Goal: Task Accomplishment & Management: Manage account settings

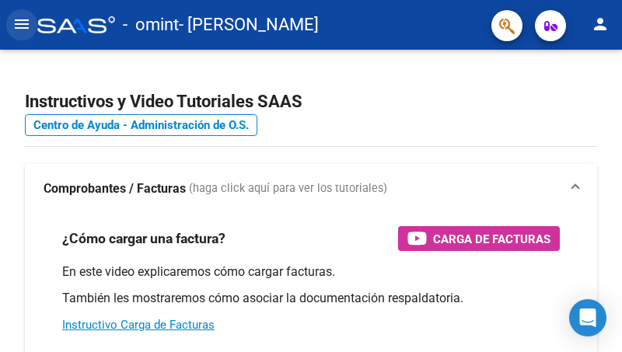
click at [24, 24] on mat-icon "menu" at bounding box center [21, 24] width 19 height 19
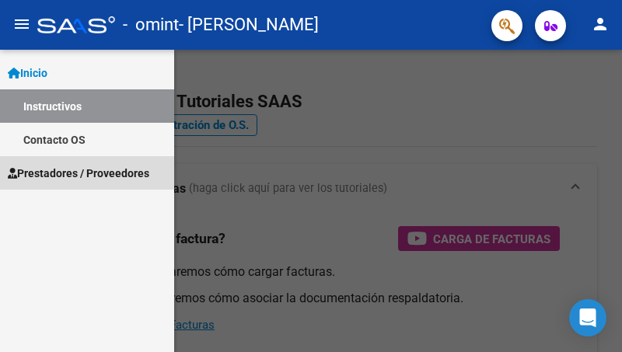
click at [56, 174] on span "Prestadores / Proveedores" at bounding box center [79, 173] width 142 height 17
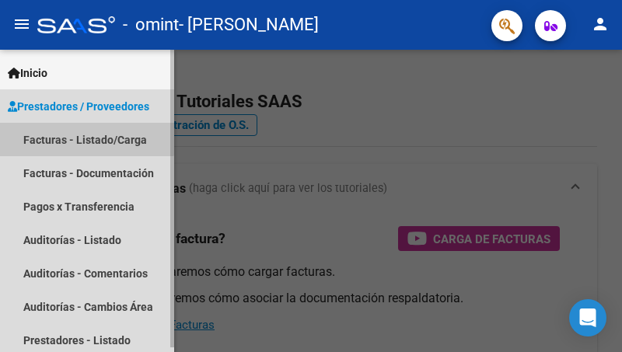
click at [79, 134] on link "Facturas - Listado/Carga" at bounding box center [87, 139] width 174 height 33
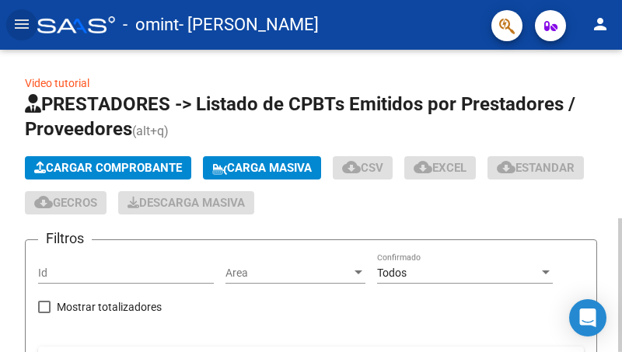
click at [608, 327] on div at bounding box center [621, 201] width 4 height 303
click at [608, 215] on div at bounding box center [621, 201] width 4 height 303
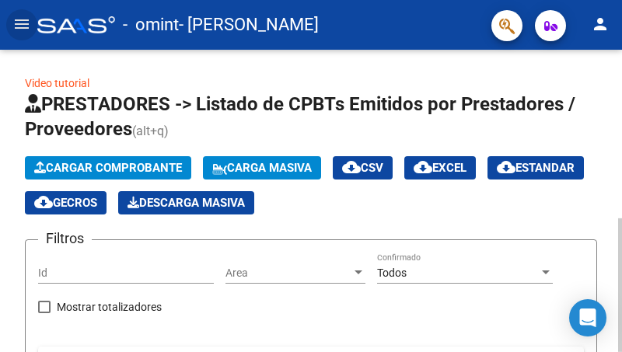
click at [608, 219] on div at bounding box center [621, 286] width 4 height 134
click at [608, 297] on div at bounding box center [621, 201] width 4 height 303
click at [608, 297] on div at bounding box center [621, 307] width 4 height 90
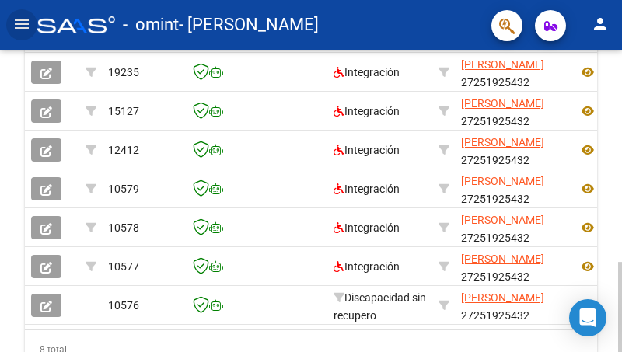
scroll to position [0, 501]
